Goal: Information Seeking & Learning: Compare options

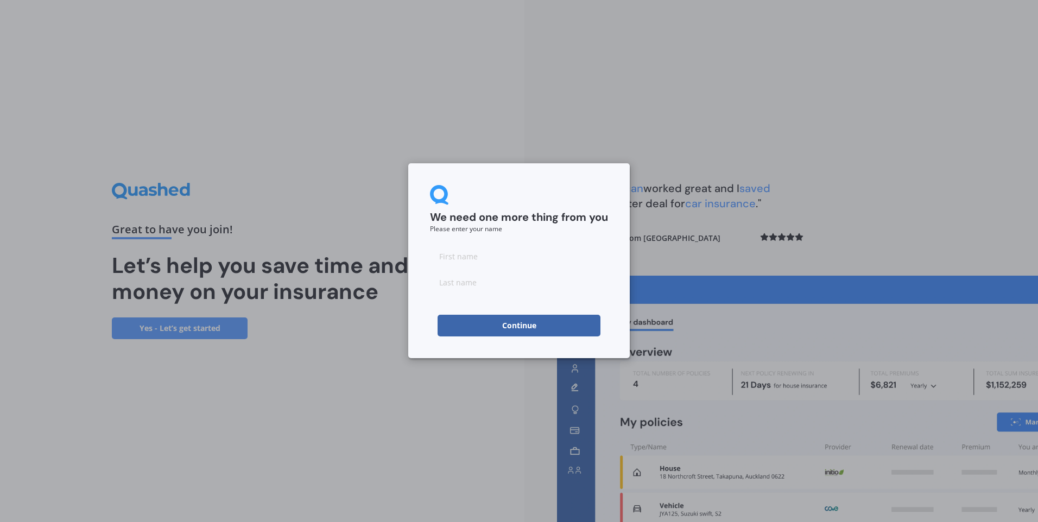
click at [463, 254] on input at bounding box center [519, 256] width 178 height 22
type input "[PERSON_NAME]"
type input "Fraser"
click at [438, 321] on button "Continue" at bounding box center [518, 326] width 163 height 22
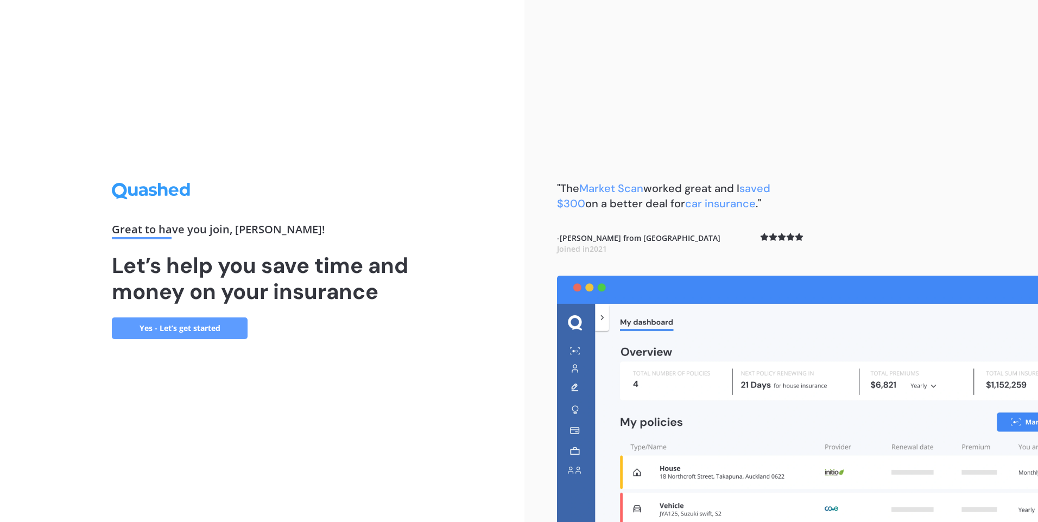
click at [176, 329] on link "Yes - Let’s get started" at bounding box center [180, 328] width 136 height 22
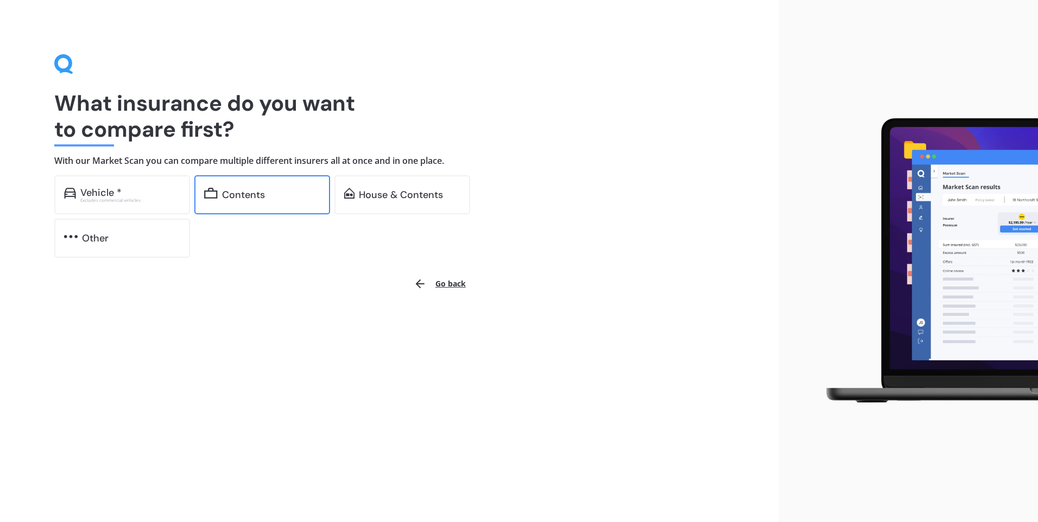
click at [239, 192] on div "Contents" at bounding box center [243, 194] width 43 height 11
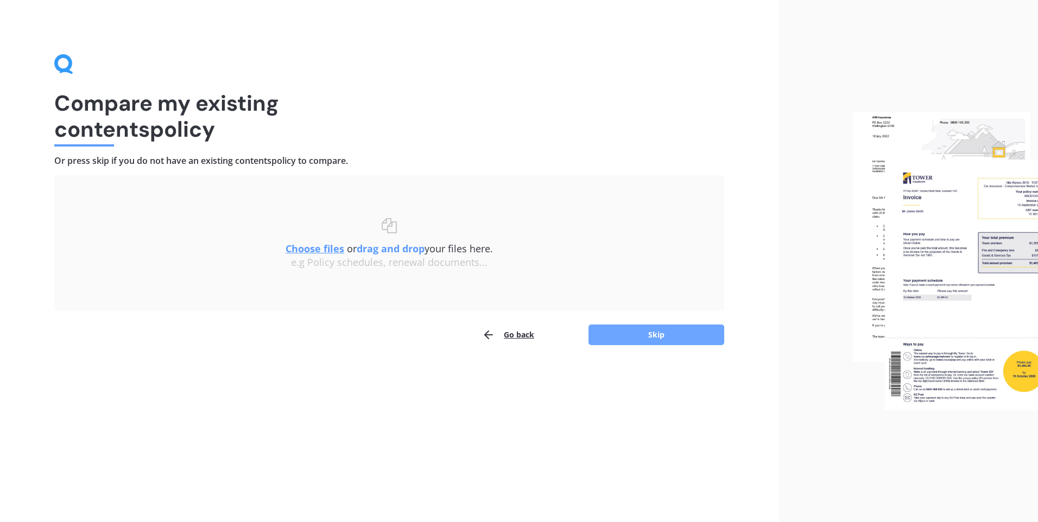
click at [670, 336] on button "Skip" at bounding box center [656, 335] width 136 height 21
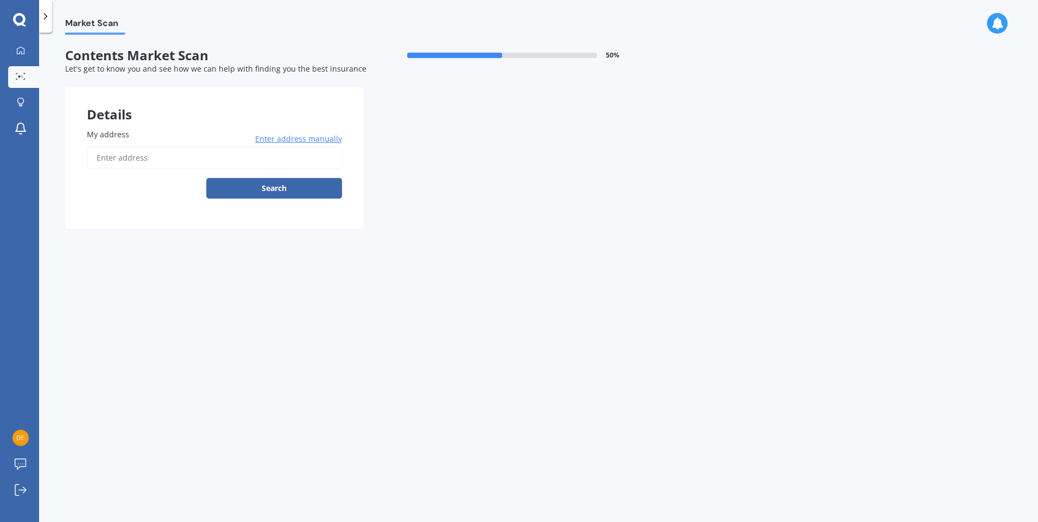
click at [128, 160] on input "My address" at bounding box center [214, 158] width 255 height 23
type input "[STREET_ADDRESS]"
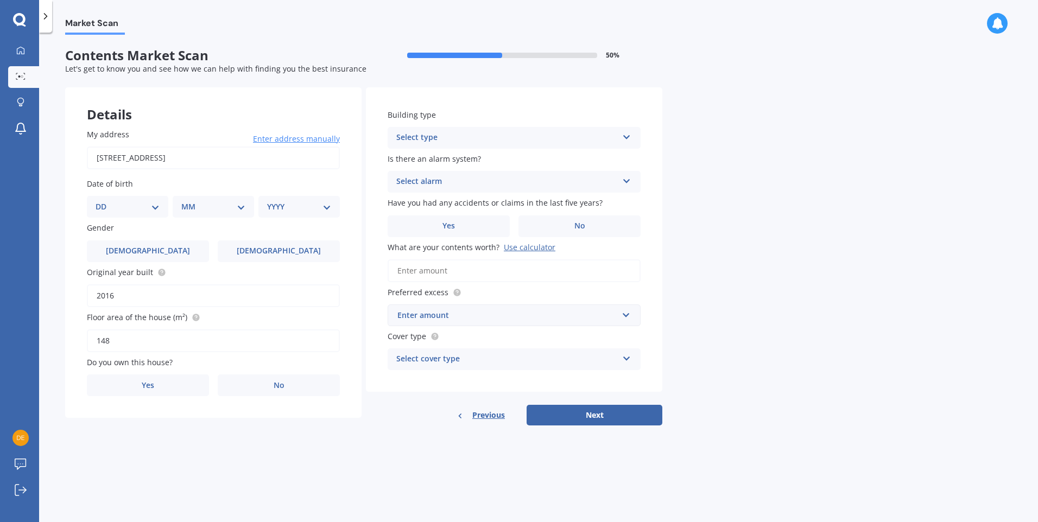
click at [156, 210] on select "DD 01 02 03 04 05 06 07 08 09 10 11 12 13 14 15 16 17 18 19 20 21 22 23 24 25 2…" at bounding box center [128, 207] width 64 height 12
select select "05"
click at [104, 201] on select "DD 01 02 03 04 05 06 07 08 09 10 11 12 13 14 15 16 17 18 19 20 21 22 23 24 25 2…" at bounding box center [128, 207] width 64 height 12
click at [234, 202] on select "MM 01 02 03 04 05 06 07 08 09 10 11 12" at bounding box center [216, 207] width 60 height 12
select select "03"
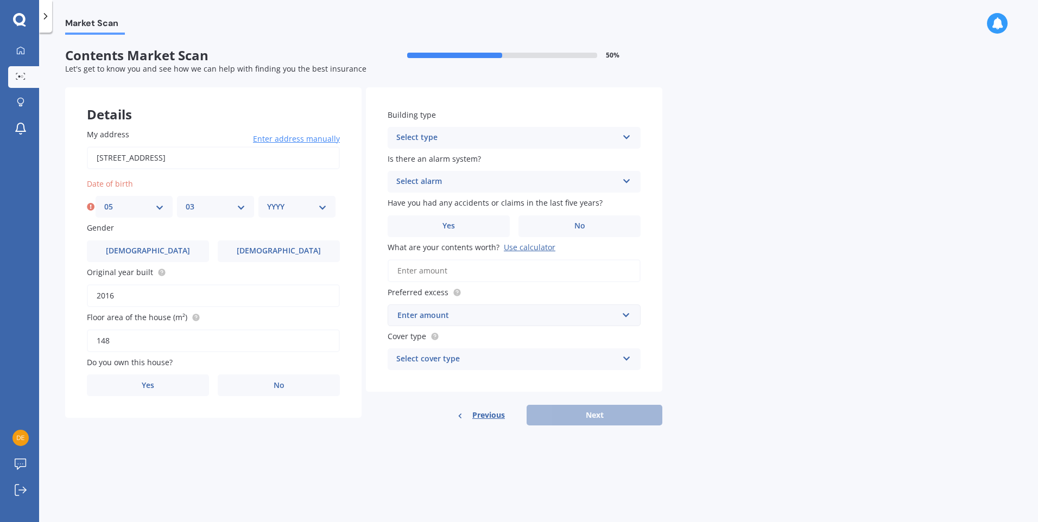
click at [186, 201] on select "MM 01 02 03 04 05 06 07 08 09 10 11 12" at bounding box center [216, 207] width 60 height 12
click at [296, 202] on select "YYYY 2009 2008 2007 2006 2005 2004 2003 2002 2001 2000 1999 1998 1997 1996 1995…" at bounding box center [297, 207] width 60 height 12
select select "1967"
click at [267, 201] on select "YYYY 2009 2008 2007 2006 2005 2004 2003 2002 2001 2000 1999 1998 1997 1996 1995…" at bounding box center [297, 207] width 60 height 12
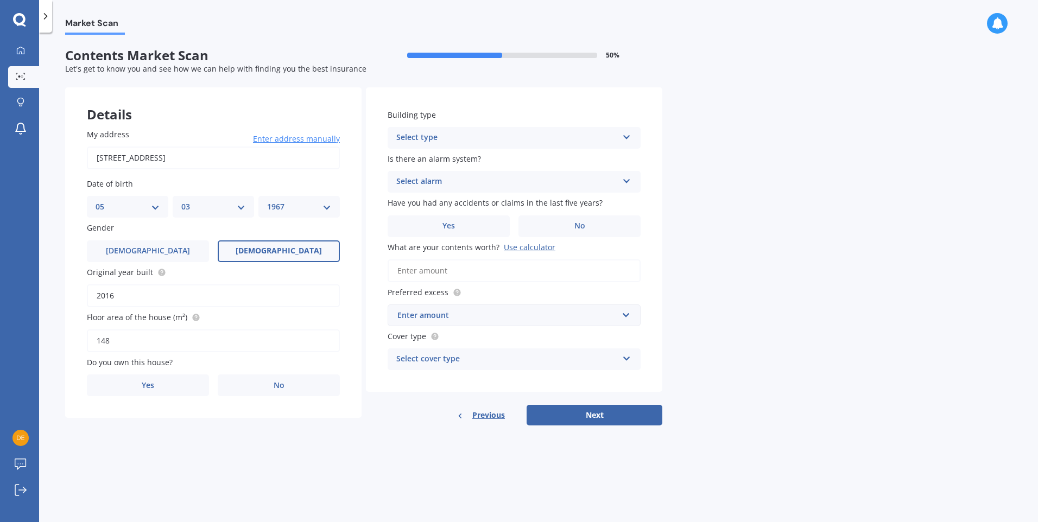
click at [277, 256] on label "[DEMOGRAPHIC_DATA]" at bounding box center [279, 251] width 122 height 22
click at [0, 0] on input "[DEMOGRAPHIC_DATA]" at bounding box center [0, 0] width 0 height 0
click at [158, 384] on label "Yes" at bounding box center [148, 385] width 122 height 22
click at [0, 0] on input "Yes" at bounding box center [0, 0] width 0 height 0
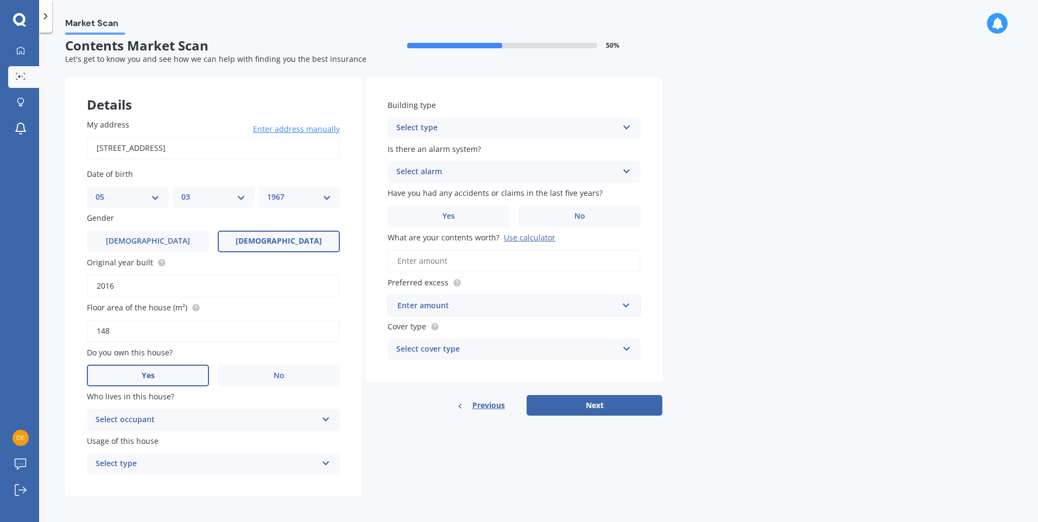
scroll to position [12, 0]
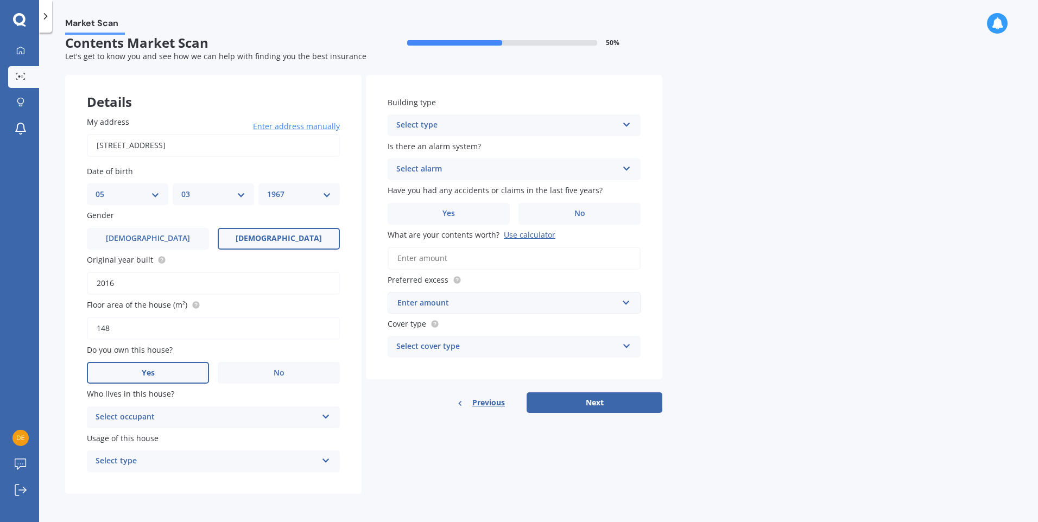
click at [325, 416] on icon at bounding box center [325, 415] width 9 height 8
click at [281, 442] on div "Owner" at bounding box center [213, 439] width 252 height 20
click at [326, 462] on icon at bounding box center [325, 459] width 9 height 8
click at [139, 476] on div "Permanent" at bounding box center [213, 483] width 252 height 20
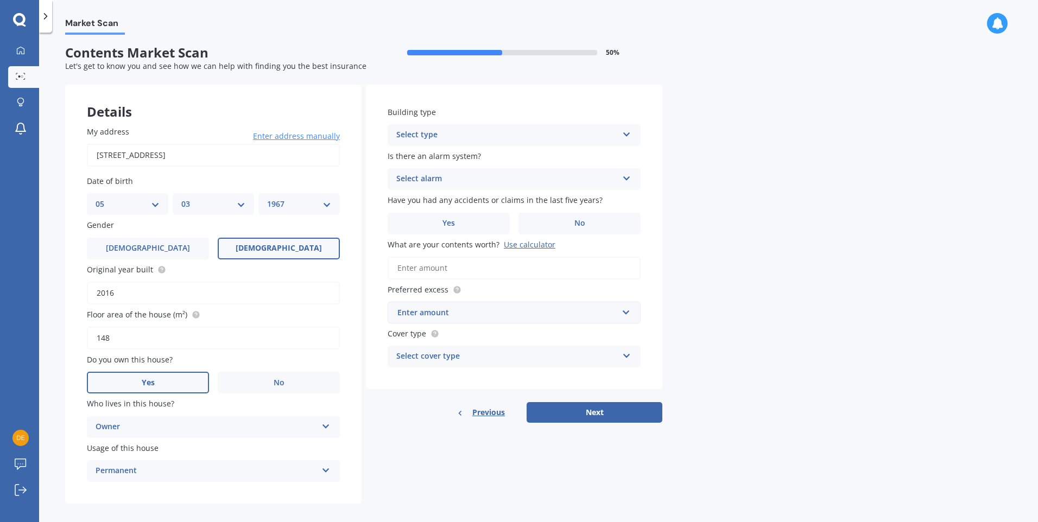
scroll to position [0, 0]
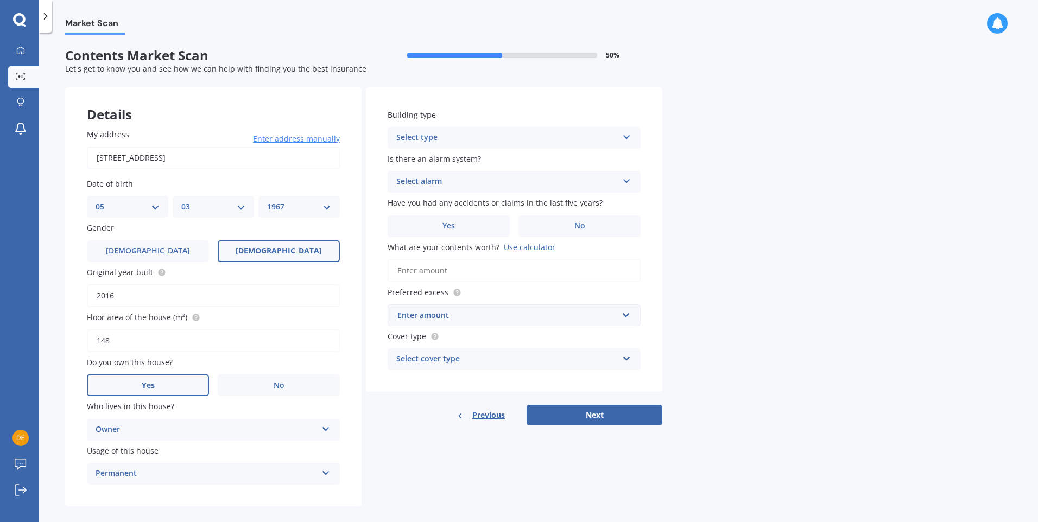
click at [626, 136] on icon at bounding box center [626, 135] width 9 height 8
click at [430, 163] on span "Freestanding" at bounding box center [421, 159] width 48 height 10
click at [620, 133] on div "Freestanding Freestanding Multi-unit (in a block of 6 or less) Multi-unit (in a…" at bounding box center [513, 138] width 253 height 22
click at [595, 193] on div "Multi-unit (in a block of 7-10)" at bounding box center [514, 198] width 252 height 20
click at [628, 143] on div "Multi-unit (in a block of 7-10) Freestanding Multi-unit (in a block of 6 or les…" at bounding box center [513, 138] width 253 height 22
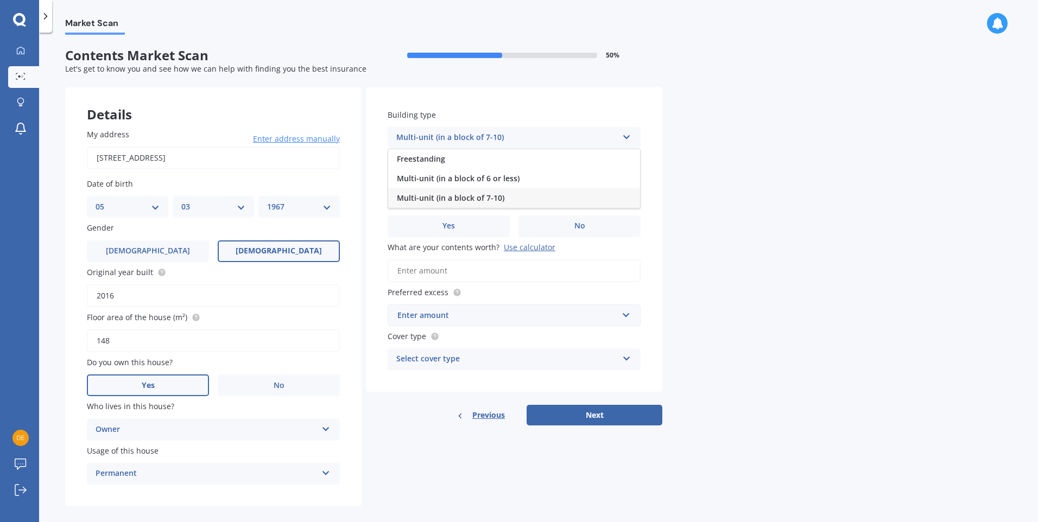
click at [622, 139] on div "Multi-unit (in a block of 7-10) Freestanding Multi-unit (in a block of 6 or les…" at bounding box center [513, 138] width 253 height 22
click at [624, 139] on icon at bounding box center [626, 135] width 9 height 8
click at [506, 164] on div "Freestanding" at bounding box center [514, 159] width 252 height 20
click at [627, 183] on icon at bounding box center [626, 179] width 9 height 8
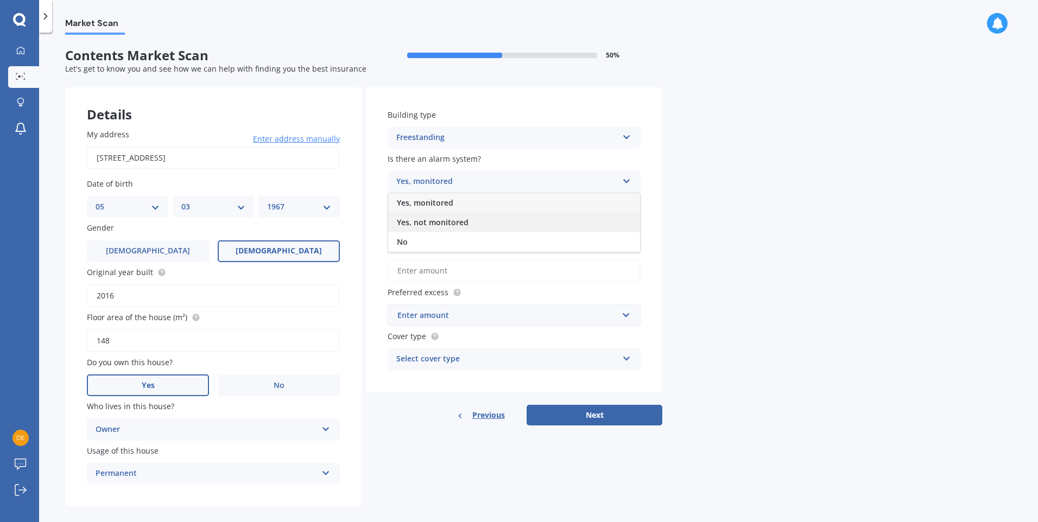
click at [437, 224] on span "Yes, not monitored" at bounding box center [433, 222] width 72 height 10
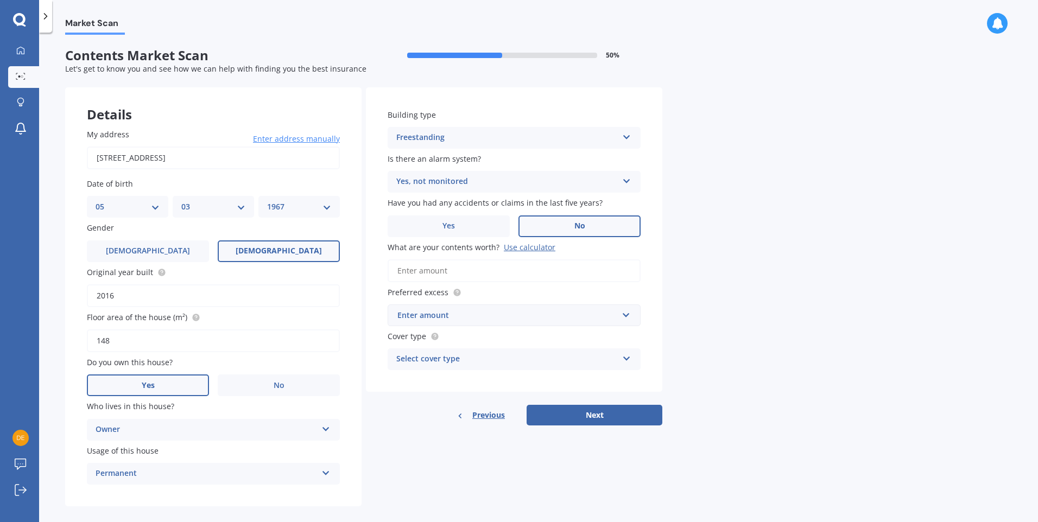
click at [569, 227] on label "No" at bounding box center [579, 226] width 122 height 22
click at [0, 0] on input "No" at bounding box center [0, 0] width 0 height 0
click at [455, 272] on input "What are your contents worth? Use calculator" at bounding box center [513, 270] width 253 height 23
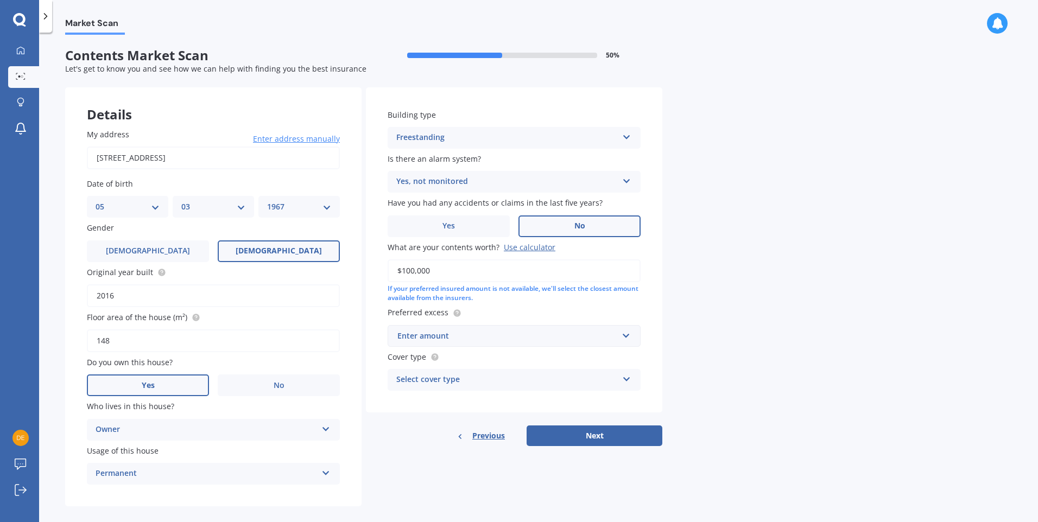
type input "$100,000"
click at [624, 384] on div "Select cover type High Medium Limited" at bounding box center [513, 380] width 253 height 22
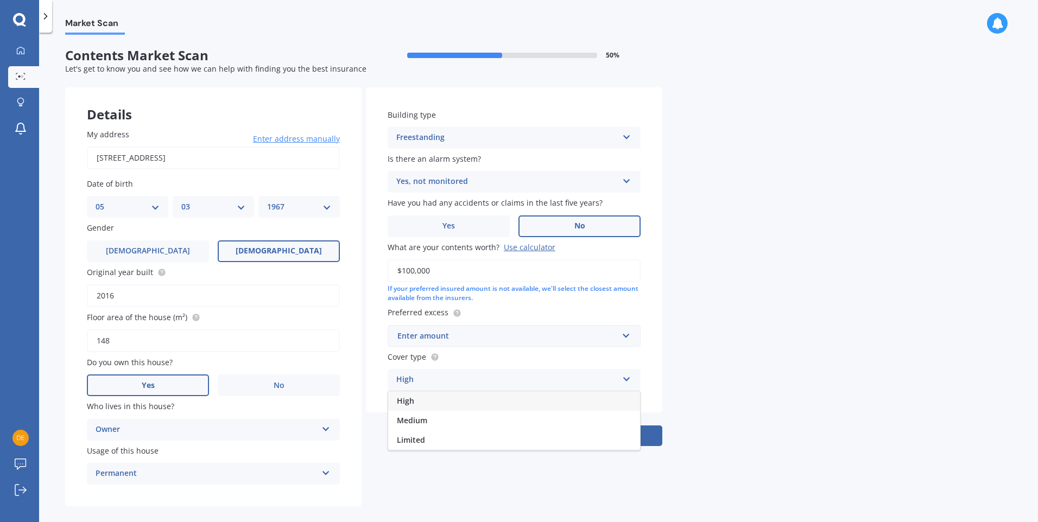
click at [577, 393] on div "High" at bounding box center [514, 401] width 252 height 20
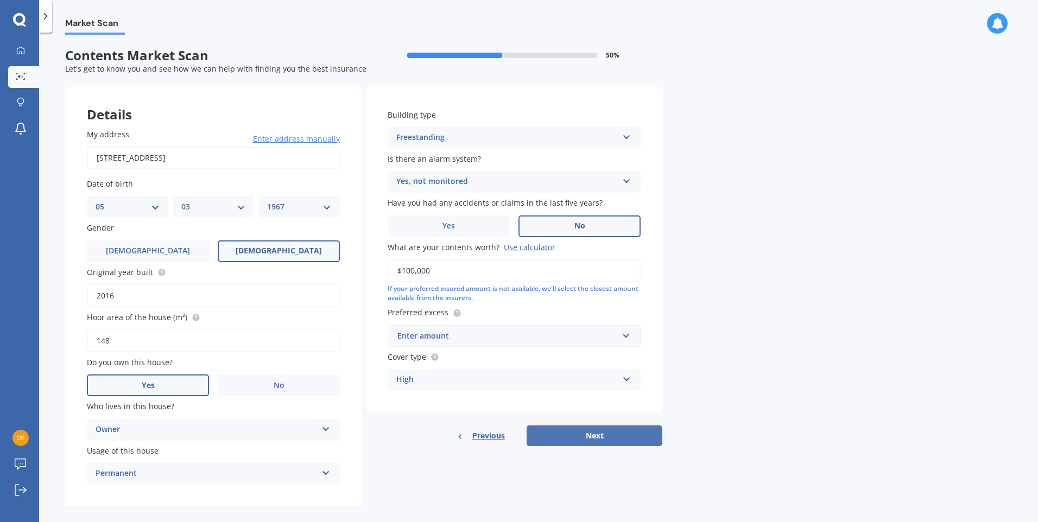
click at [579, 433] on button "Next" at bounding box center [594, 435] width 136 height 21
click at [625, 340] on input "text" at bounding box center [510, 336] width 243 height 21
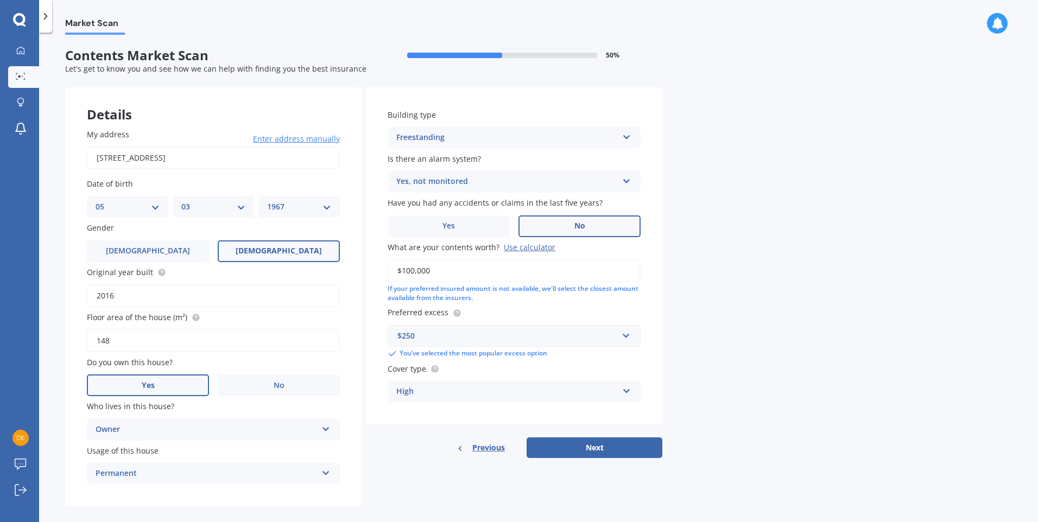
click at [544, 306] on div "Building type Freestanding Freestanding Multi-unit (in a block of 6 or less) Mu…" at bounding box center [514, 255] width 296 height 337
click at [598, 446] on button "Next" at bounding box center [594, 447] width 136 height 21
select select "05"
select select "03"
select select "1967"
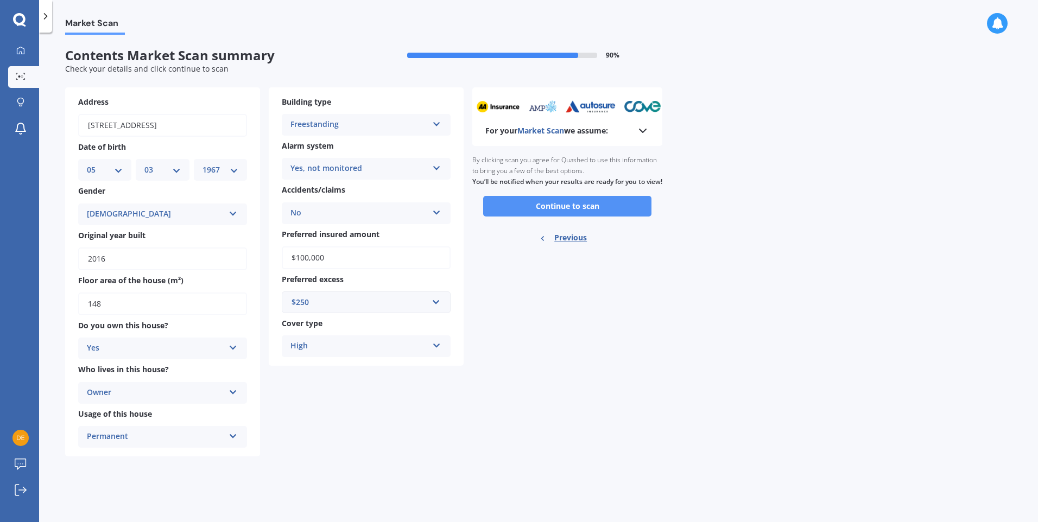
click at [551, 217] on button "Continue to scan" at bounding box center [567, 206] width 168 height 21
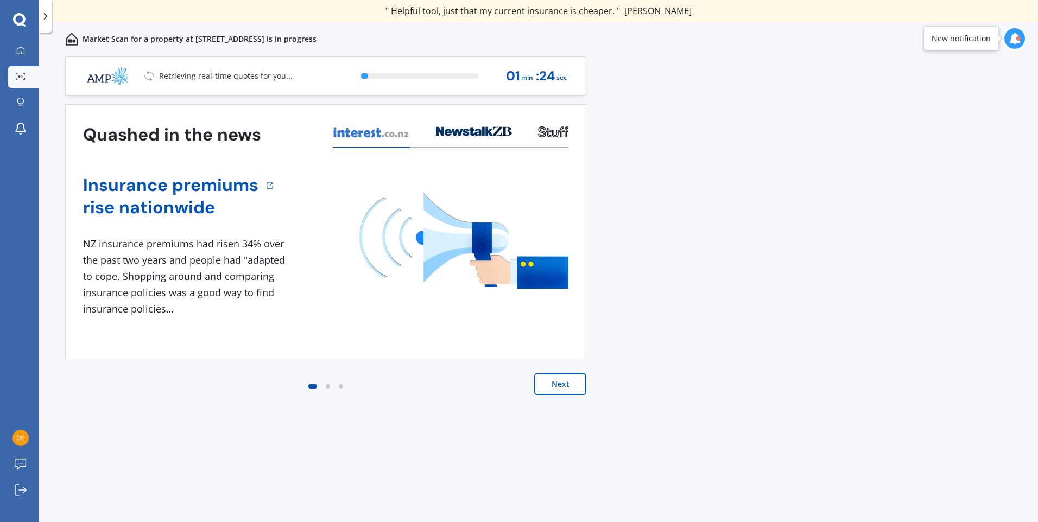
click at [550, 380] on button "Next" at bounding box center [560, 384] width 52 height 22
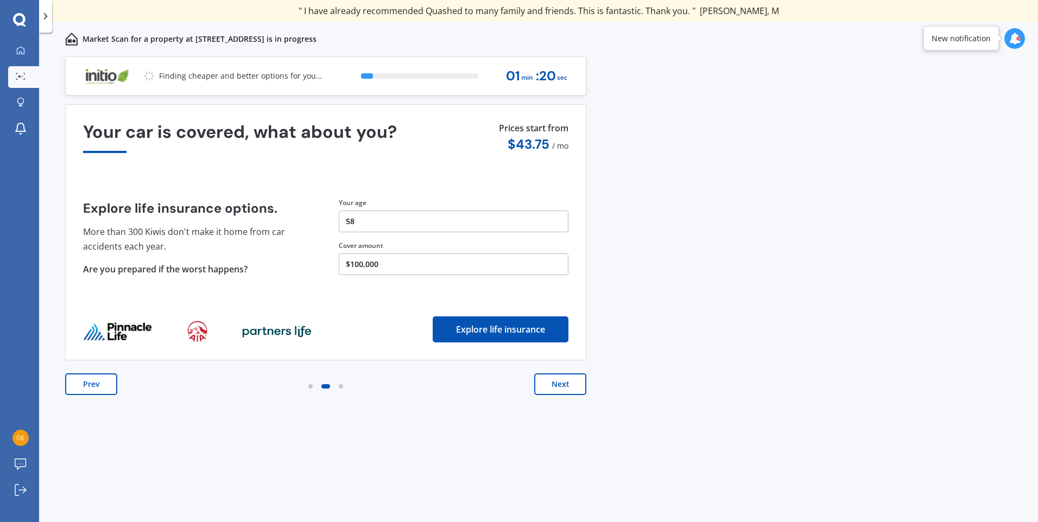
click at [550, 380] on button "Next" at bounding box center [560, 384] width 52 height 22
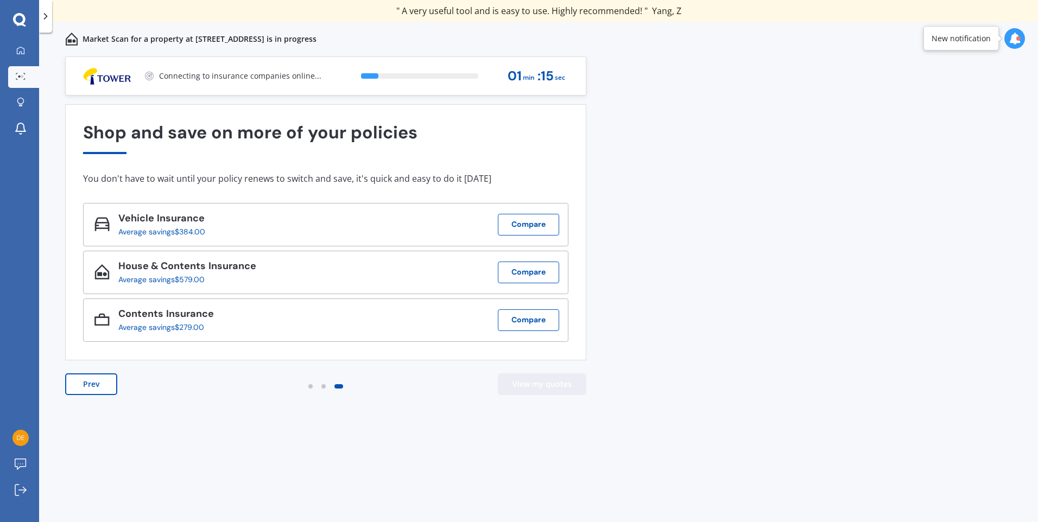
click at [533, 390] on button "View my quotes" at bounding box center [542, 384] width 88 height 22
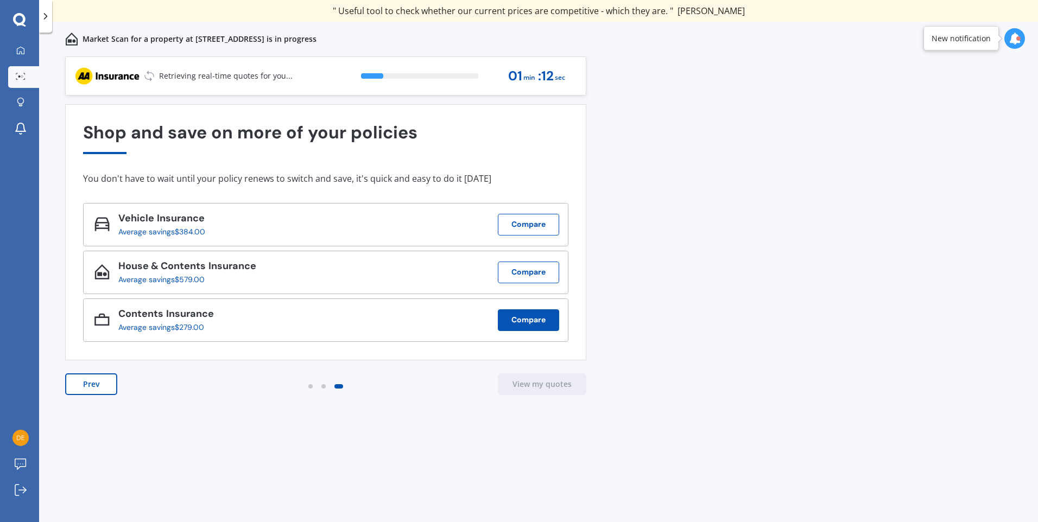
click at [538, 323] on button "Compare" at bounding box center [528, 320] width 61 height 22
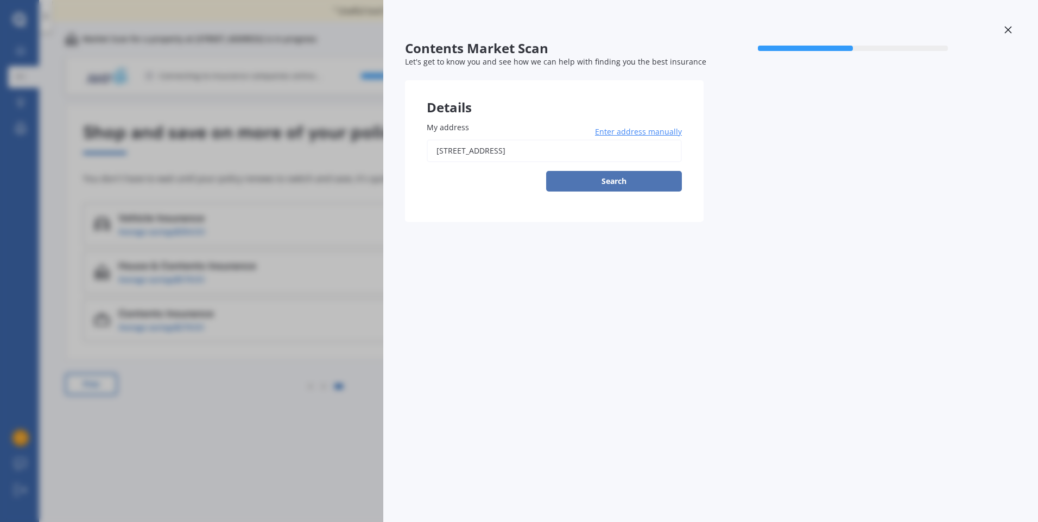
click at [593, 182] on button "Search" at bounding box center [614, 181] width 136 height 21
type input "[STREET_ADDRESS]"
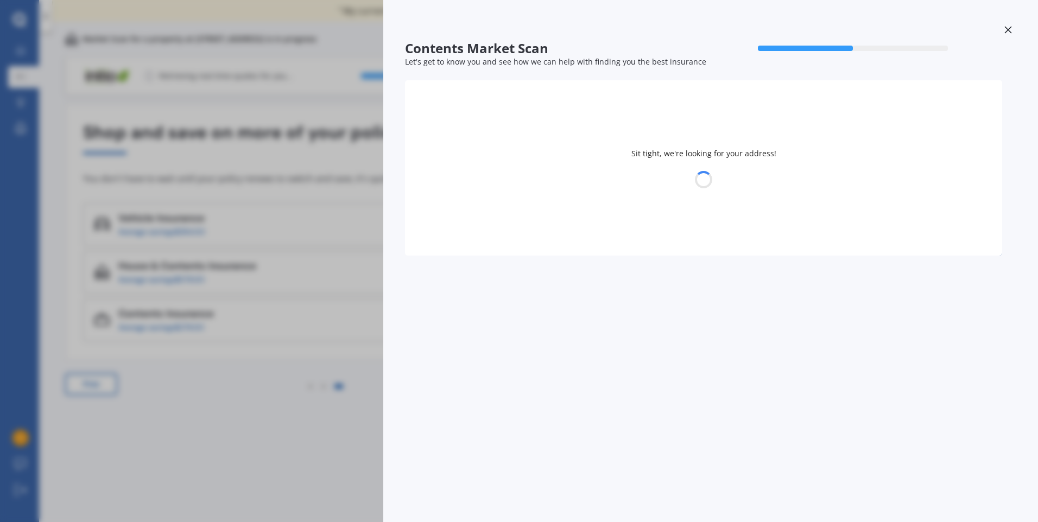
select select "05"
select select "03"
select select "1967"
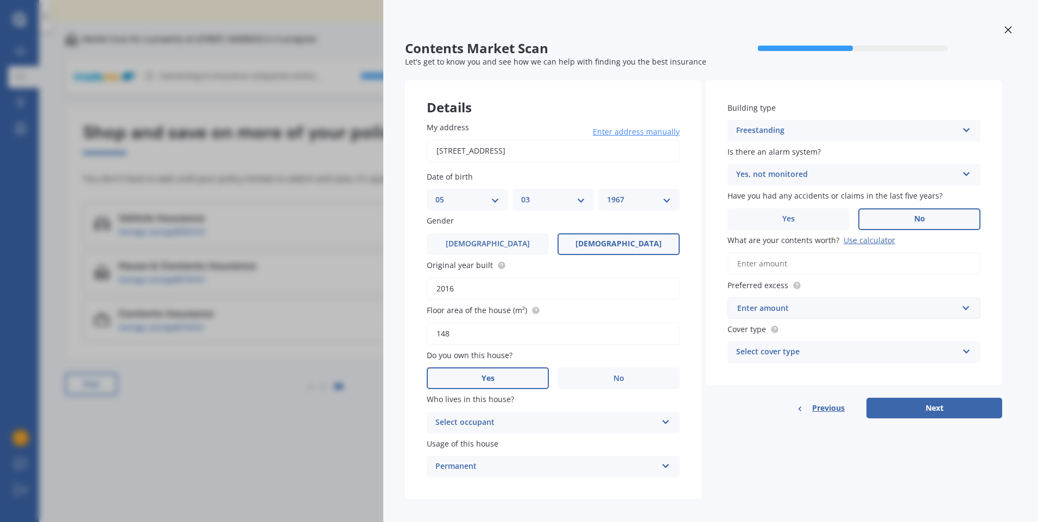
scroll to position [8, 0]
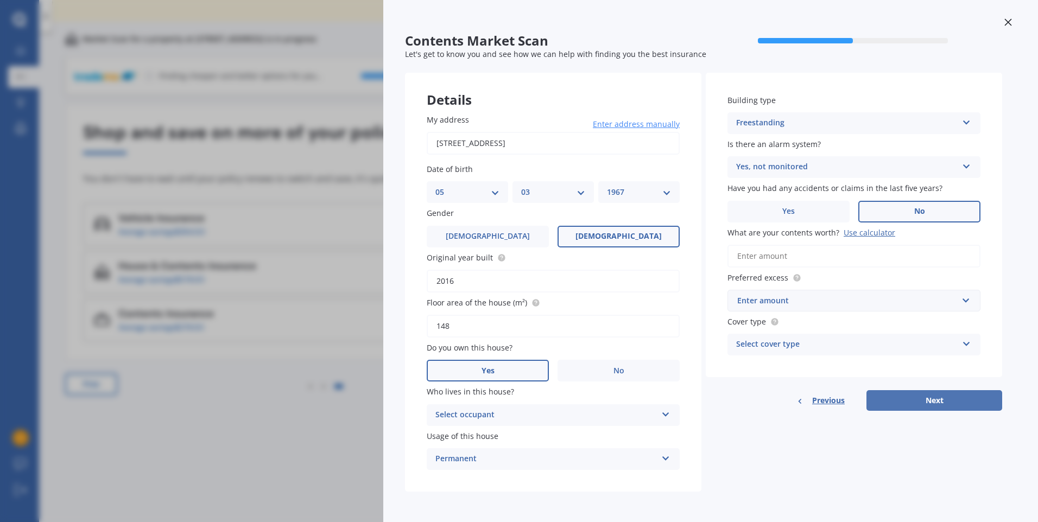
click at [932, 399] on button "Next" at bounding box center [934, 400] width 136 height 21
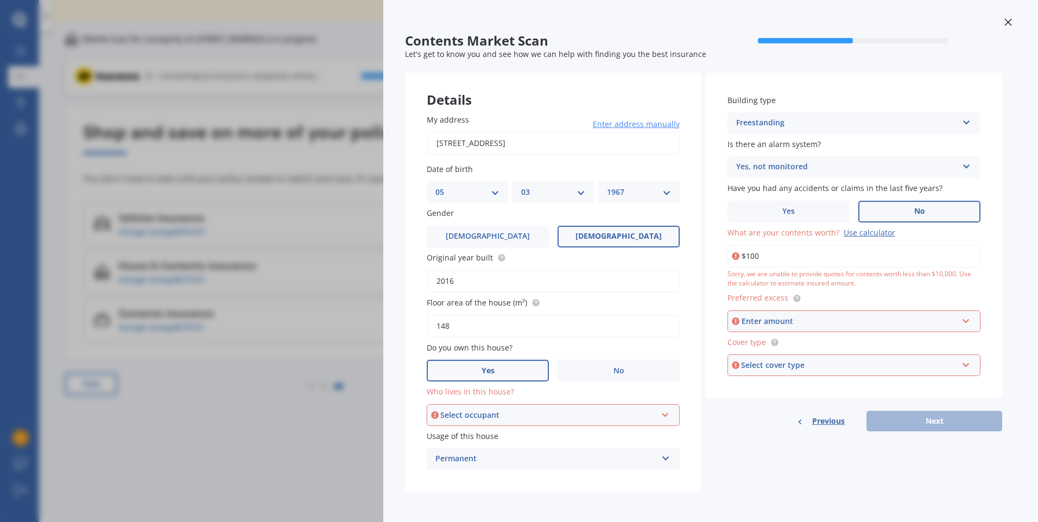
type input "$100,000"
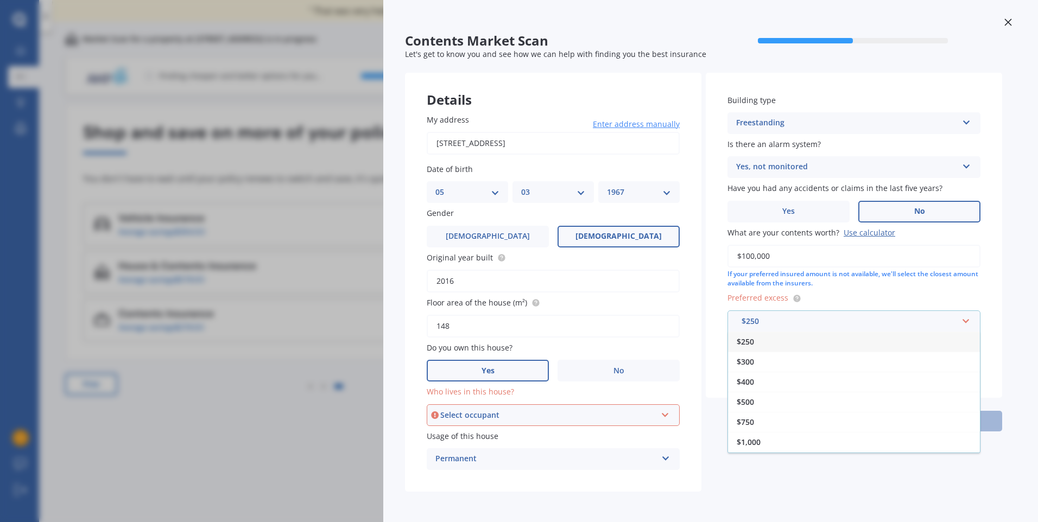
click at [895, 345] on div "$250" at bounding box center [854, 342] width 252 height 20
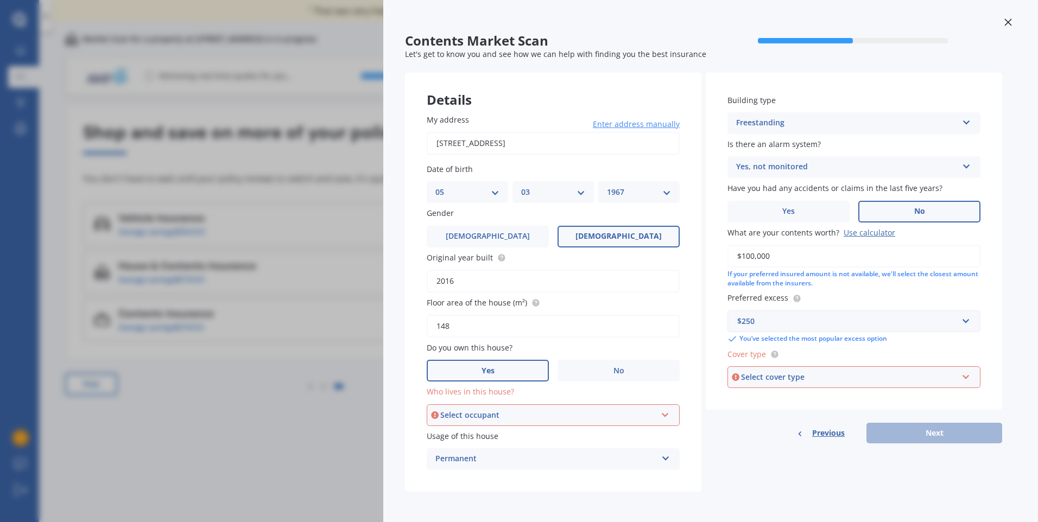
click at [967, 376] on icon at bounding box center [965, 375] width 9 height 8
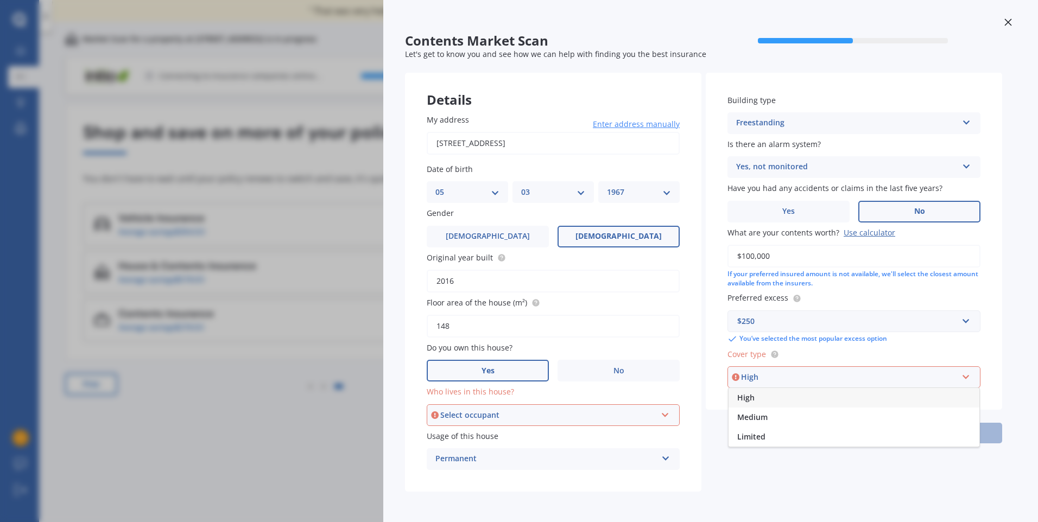
click at [834, 402] on div "High" at bounding box center [853, 398] width 251 height 20
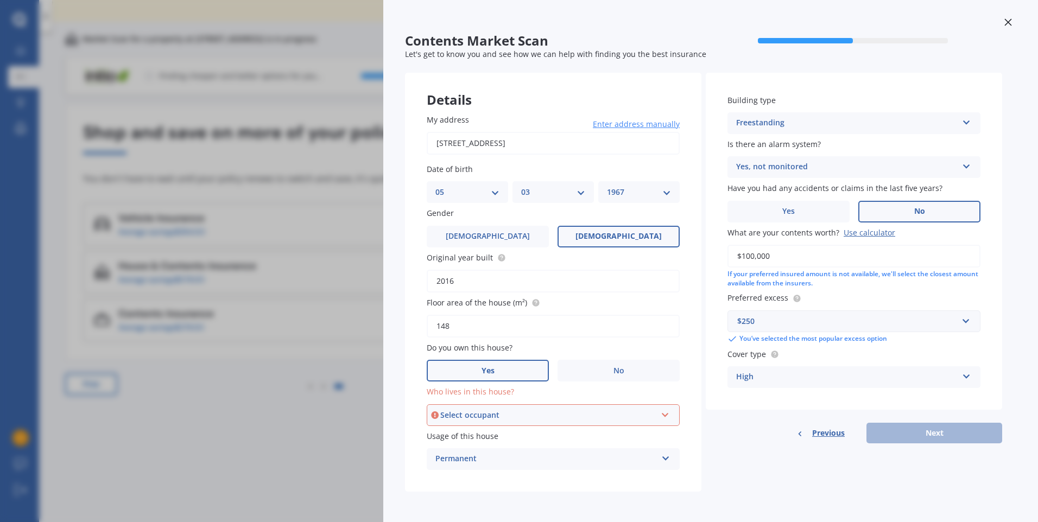
click at [490, 416] on div "Select occupant" at bounding box center [548, 415] width 216 height 12
click at [471, 418] on div "Owner" at bounding box center [548, 415] width 216 height 12
click at [622, 412] on div "Select occupant" at bounding box center [548, 415] width 216 height 12
click at [460, 436] on span "Owner" at bounding box center [448, 435] width 24 height 10
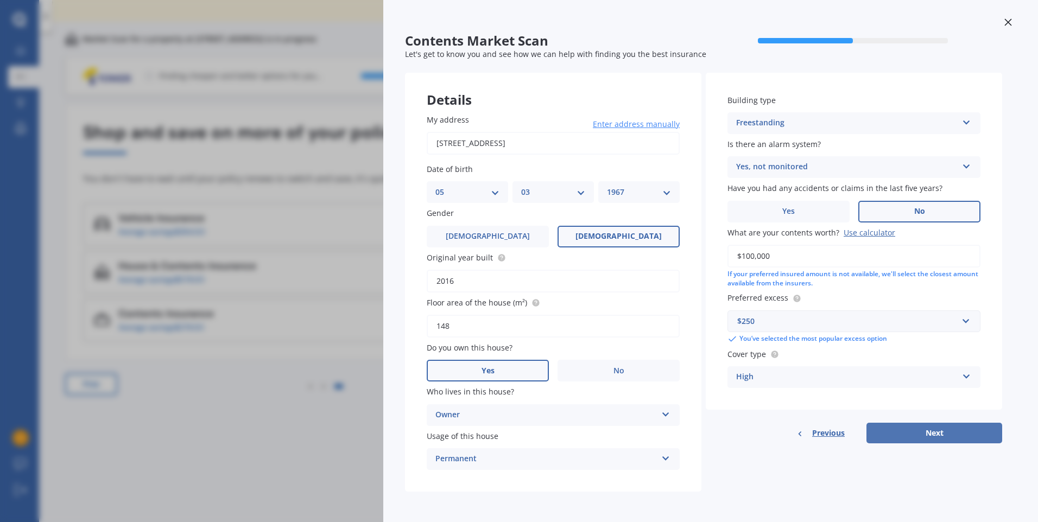
click at [910, 432] on button "Next" at bounding box center [934, 433] width 136 height 21
select select "05"
select select "03"
select select "1967"
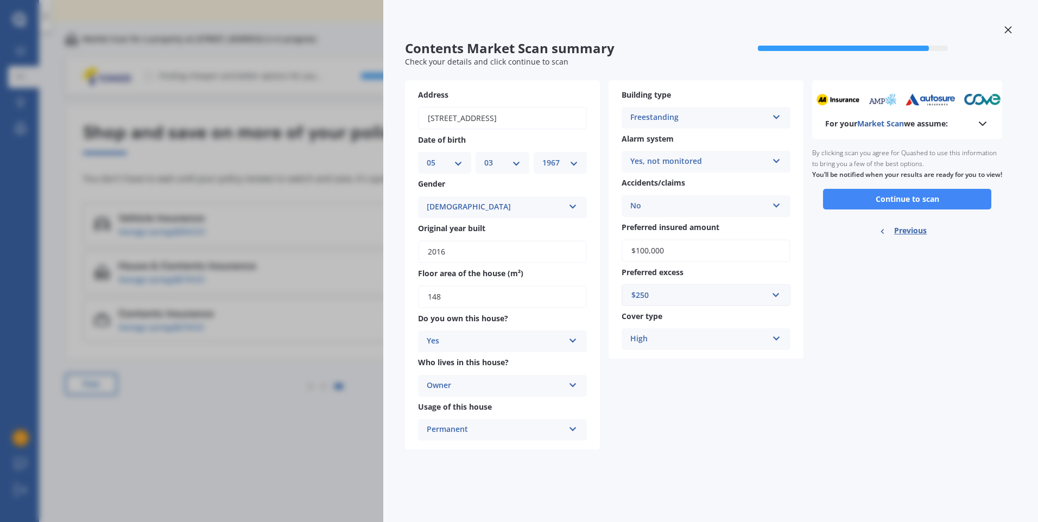
scroll to position [0, 0]
click at [888, 206] on button "Continue to scan" at bounding box center [907, 199] width 168 height 21
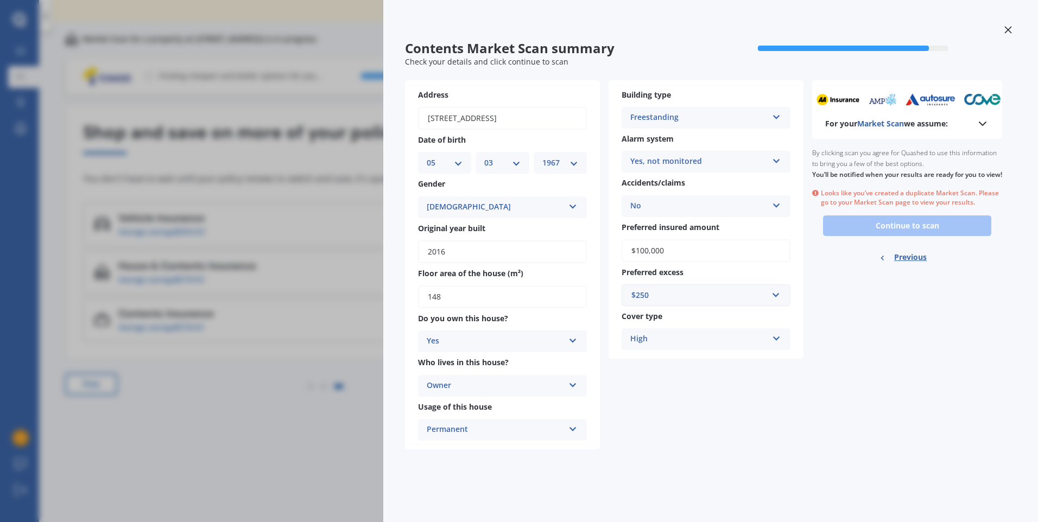
click at [1008, 31] on icon at bounding box center [1007, 29] width 7 height 7
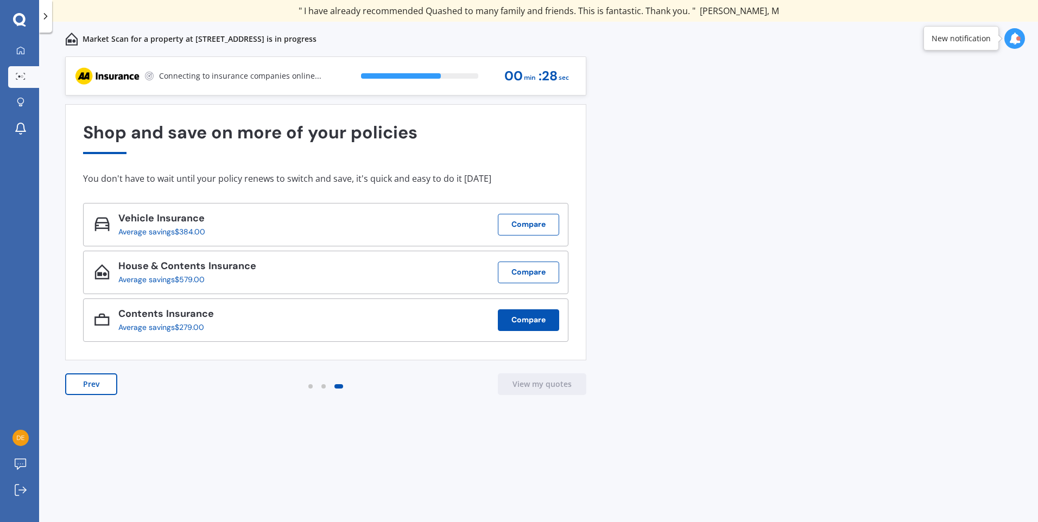
click at [528, 318] on button "Compare" at bounding box center [528, 320] width 61 height 22
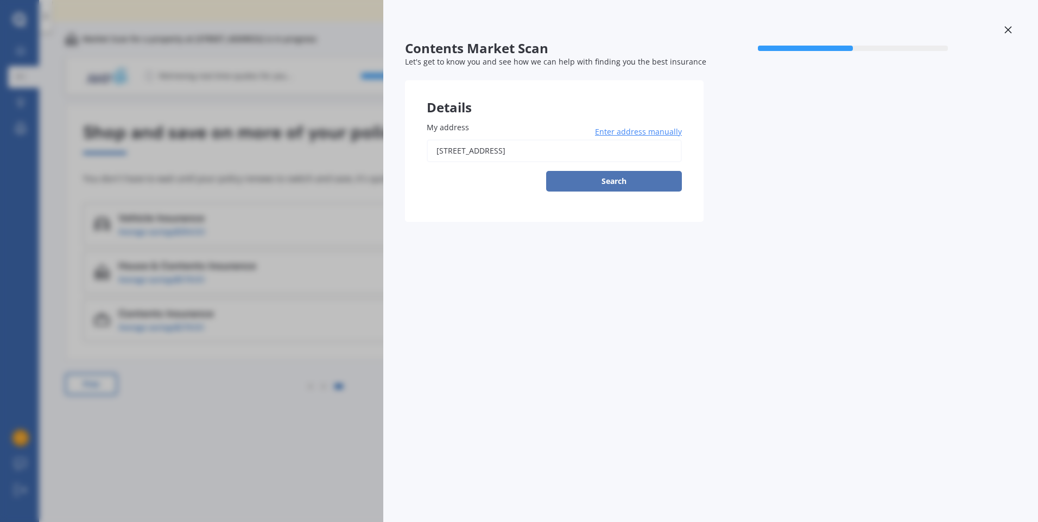
click at [602, 180] on button "Search" at bounding box center [614, 181] width 136 height 21
type input "[STREET_ADDRESS]"
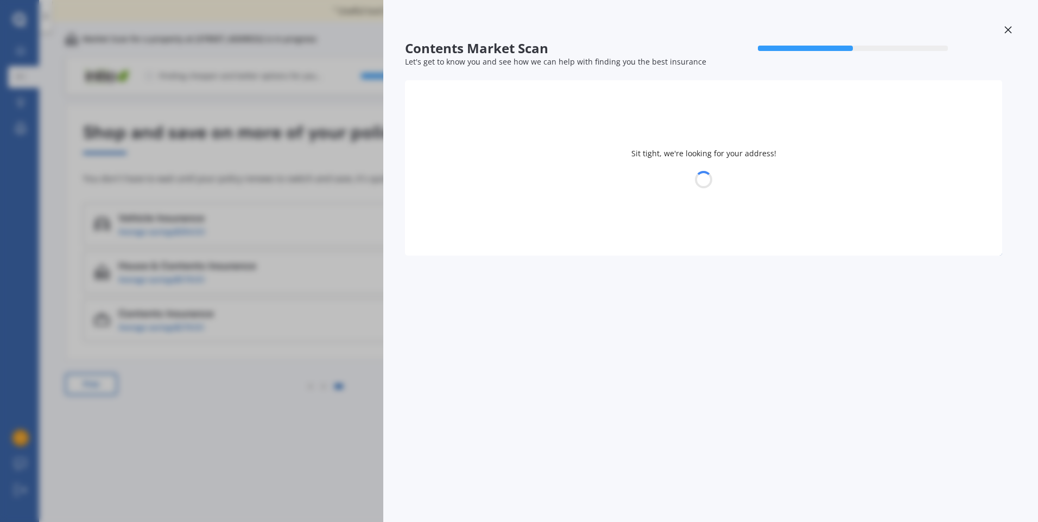
select select "05"
select select "03"
select select "1967"
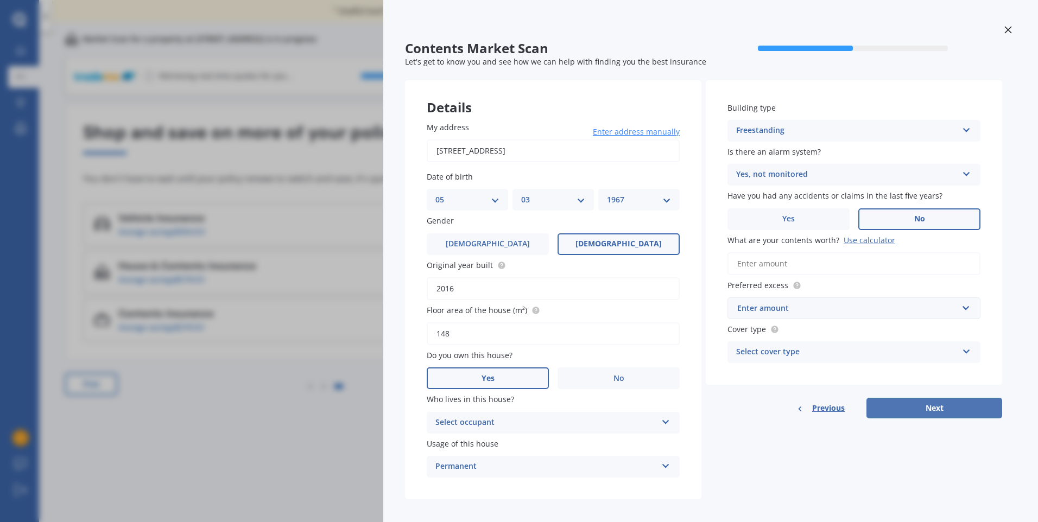
click at [920, 404] on button "Next" at bounding box center [934, 408] width 136 height 21
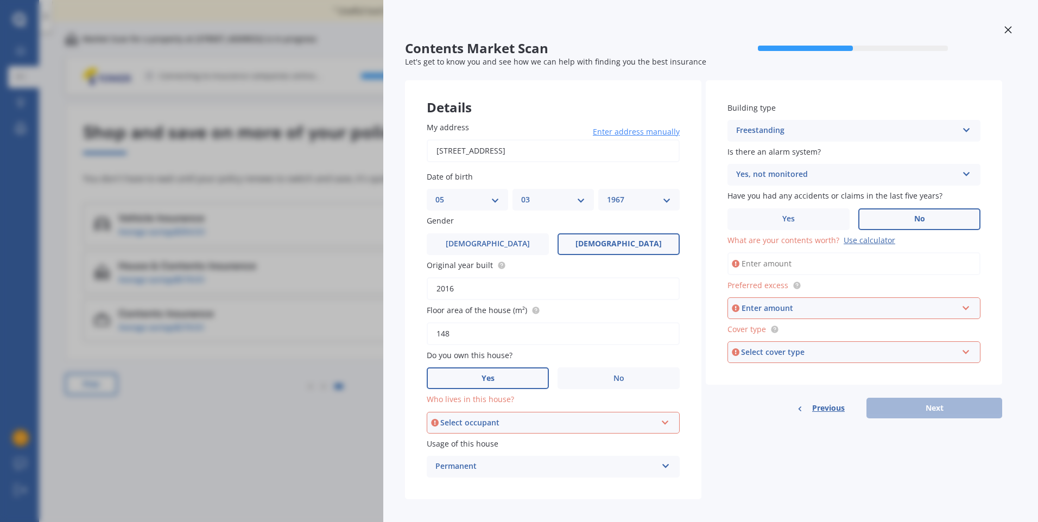
click at [1002, 24] on div at bounding box center [1008, 31] width 16 height 19
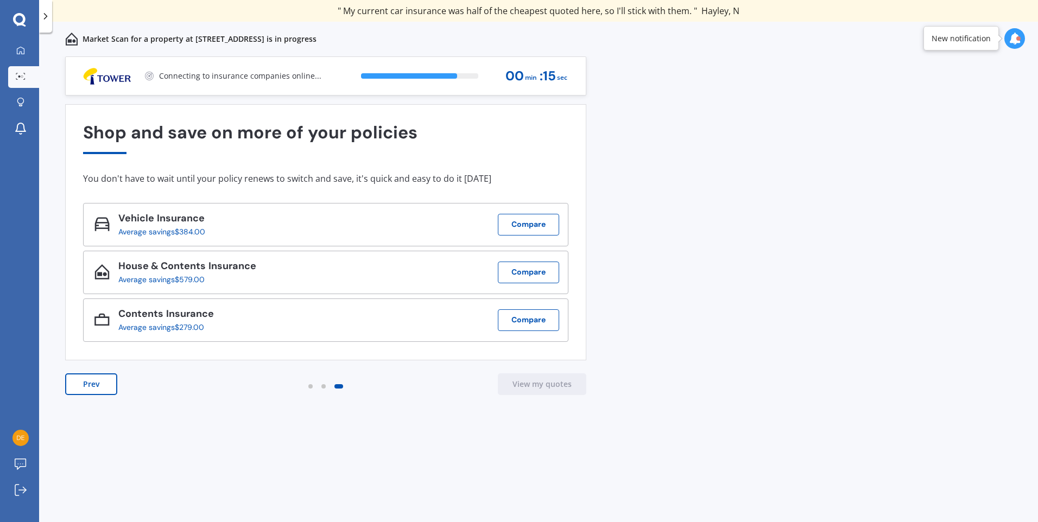
click at [1002, 25] on div "Market Scan for a property at [STREET_ADDRESS] is in progress" at bounding box center [538, 39] width 999 height 35
